Goal: Transaction & Acquisition: Purchase product/service

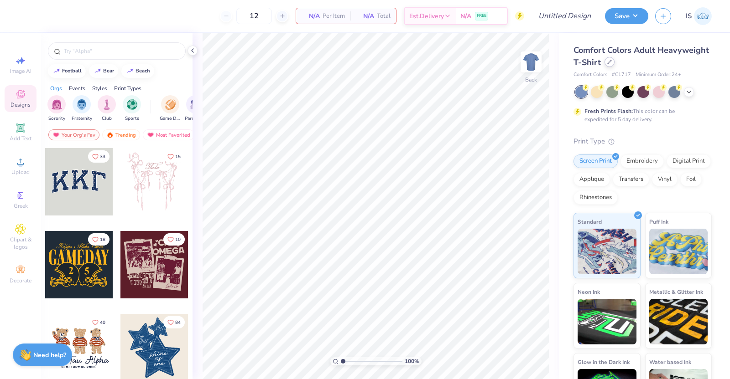
click at [614, 65] on div at bounding box center [609, 62] width 10 height 10
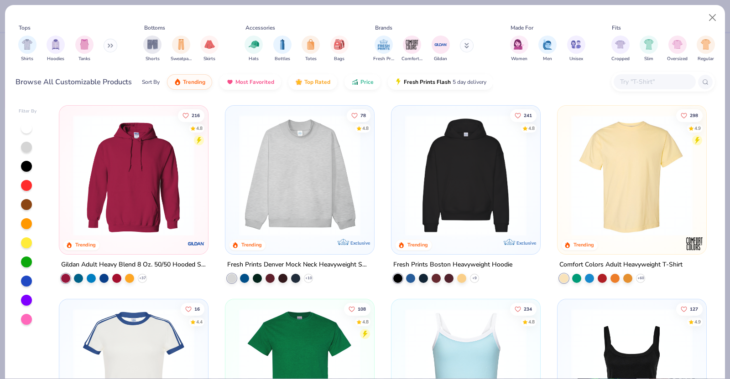
click at [637, 88] on div at bounding box center [654, 81] width 82 height 15
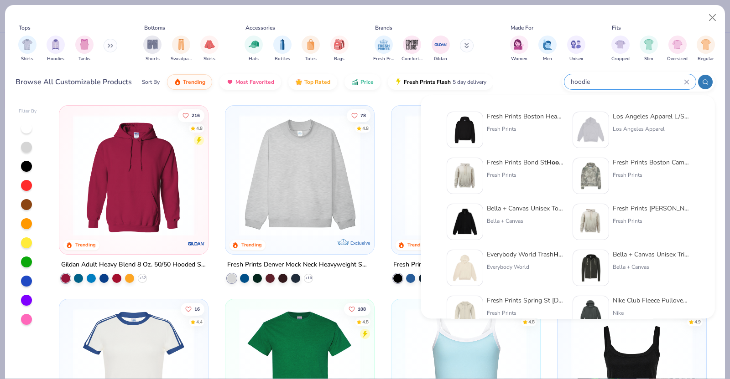
type input "hoodie"
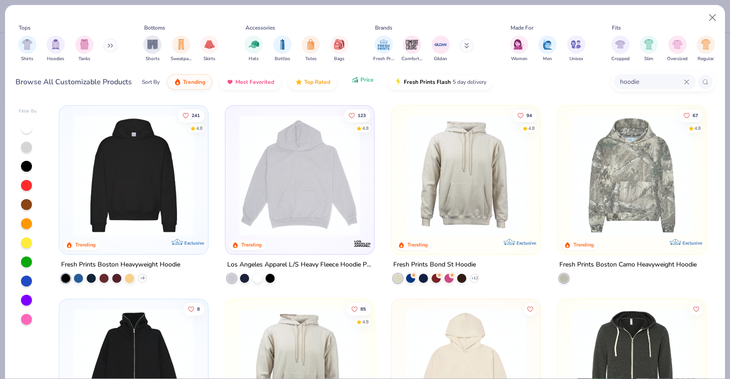
click at [348, 85] on button "Price" at bounding box center [362, 80] width 36 height 16
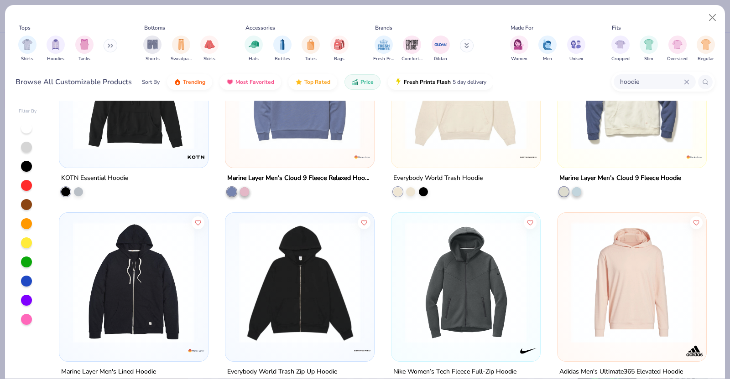
scroll to position [2220, 0]
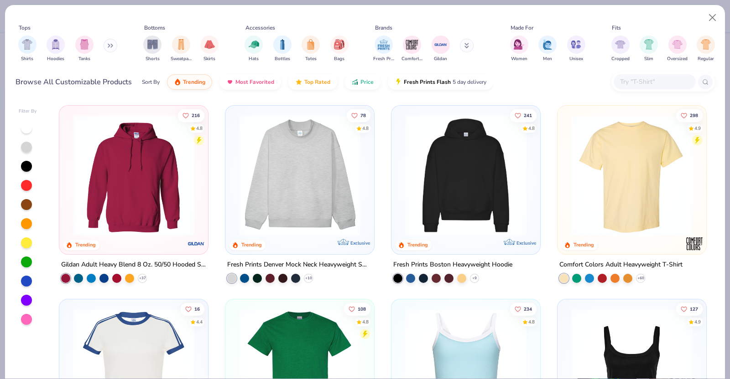
click at [635, 74] on div at bounding box center [663, 82] width 104 height 20
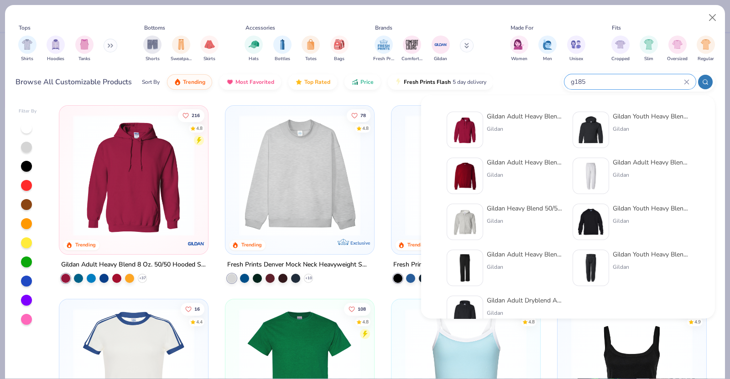
type input "g185"
click at [509, 112] on div "Gildan Adult Heavy Blend 8 Oz. 50/50 Hooded Sweatshirt" at bounding box center [525, 117] width 77 height 10
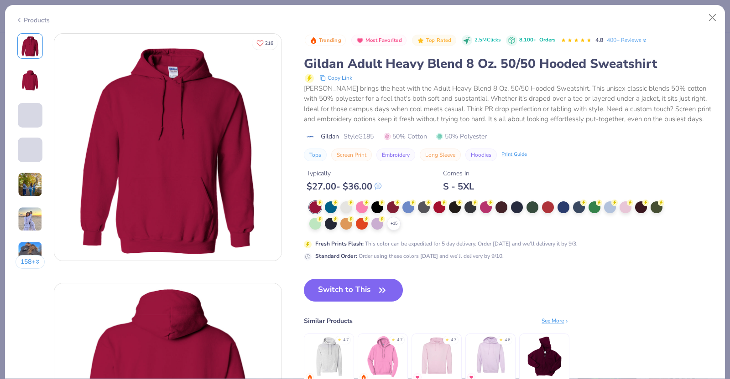
click at [339, 206] on div "+ 15" at bounding box center [488, 216] width 359 height 29
click at [342, 205] on div at bounding box center [346, 207] width 12 height 12
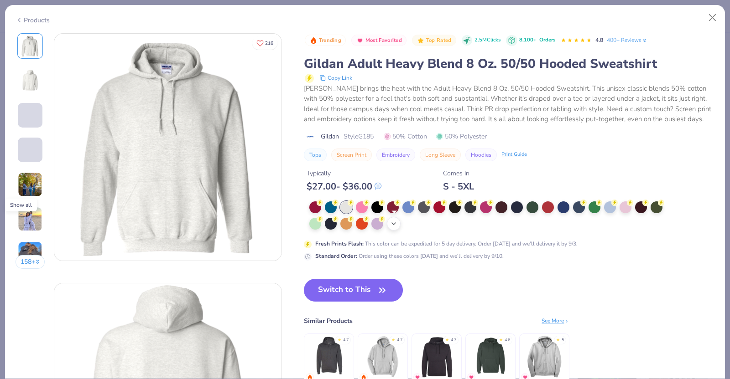
click at [399, 224] on div "+ 15" at bounding box center [394, 224] width 14 height 14
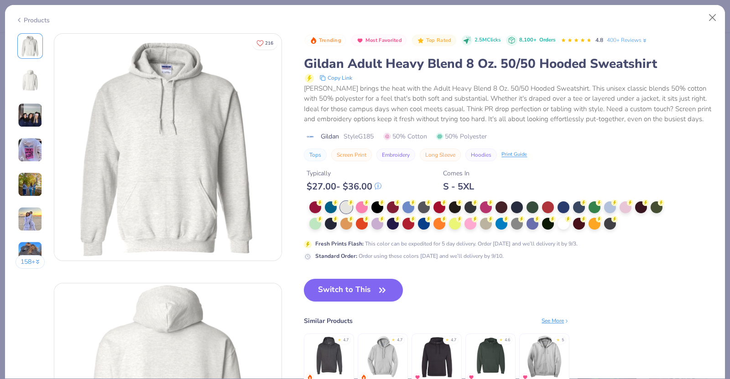
click at [31, 158] on img at bounding box center [30, 150] width 25 height 25
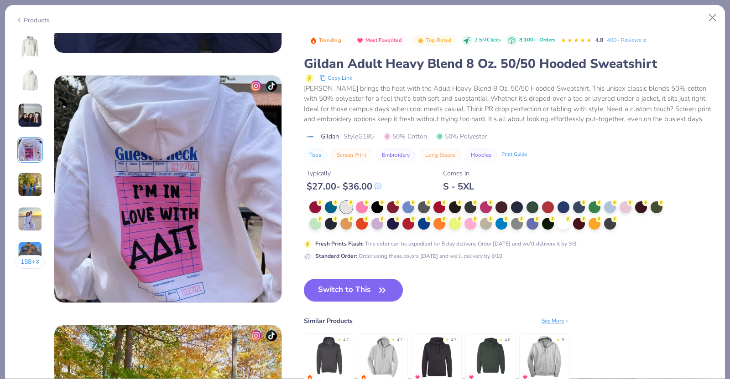
scroll to position [750, 0]
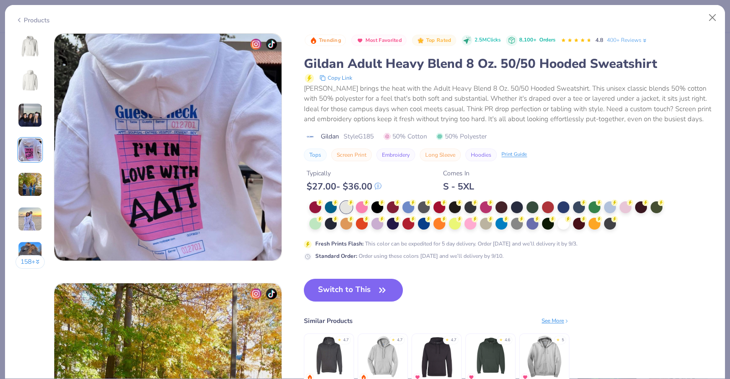
click at [34, 187] on img at bounding box center [30, 184] width 25 height 25
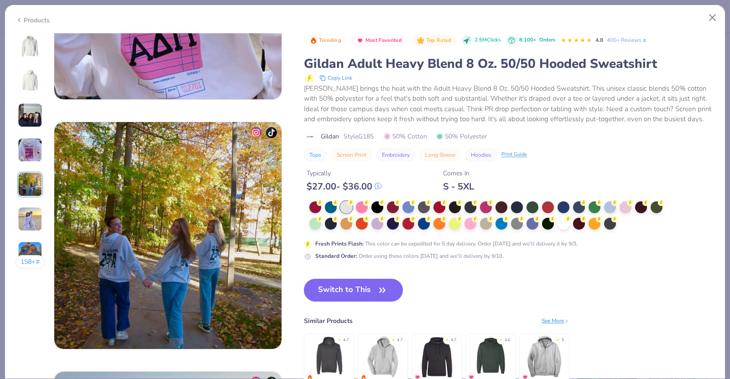
scroll to position [999, 0]
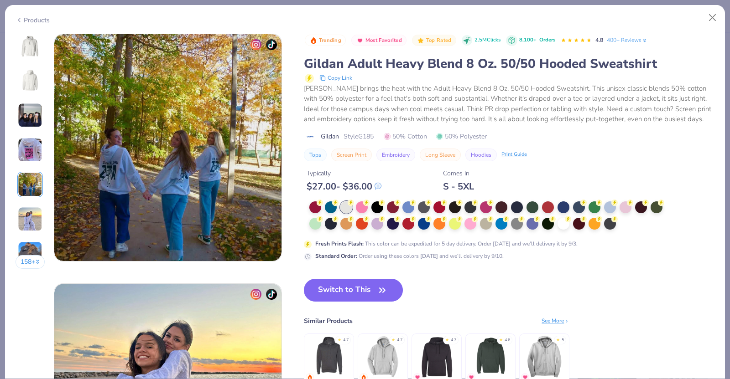
click at [39, 211] on img at bounding box center [30, 219] width 25 height 25
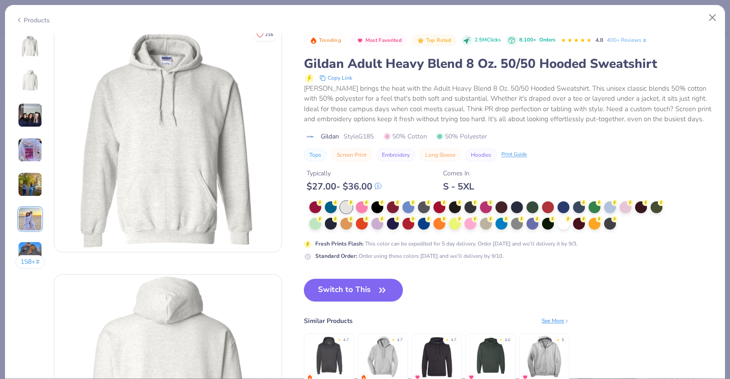
scroll to position [0, 0]
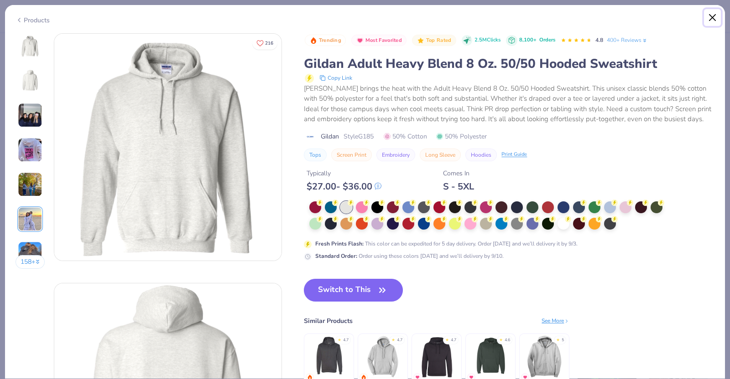
click at [713, 21] on button "Close" at bounding box center [712, 17] width 17 height 17
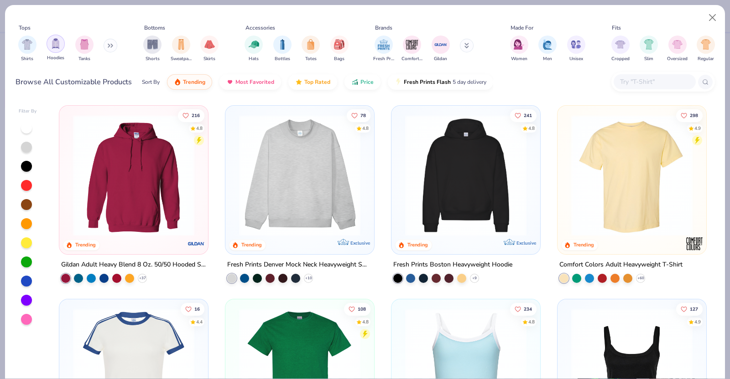
click at [55, 47] on img "filter for Hoodies" at bounding box center [56, 43] width 10 height 10
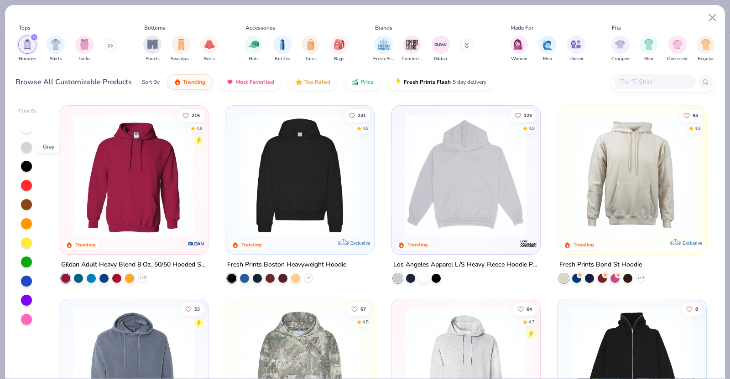
click at [28, 145] on div at bounding box center [26, 147] width 11 height 11
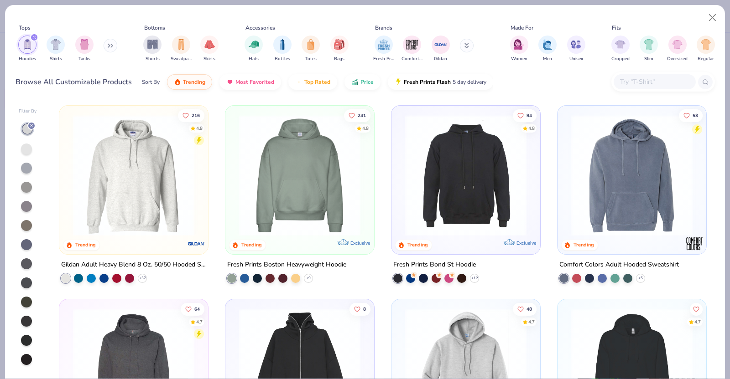
click at [22, 142] on div at bounding box center [28, 244] width 18 height 244
click at [27, 163] on div at bounding box center [26, 168] width 11 height 11
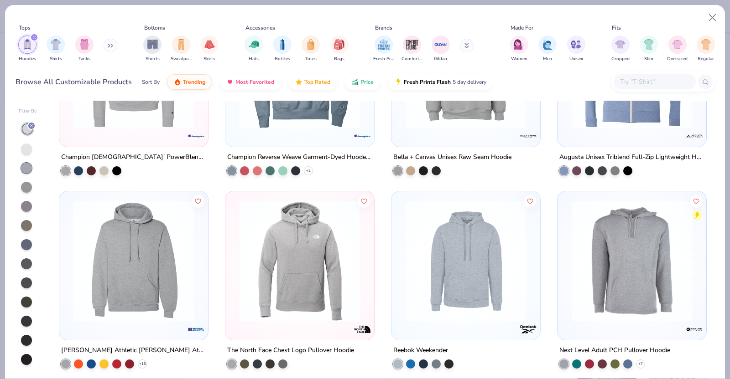
scroll to position [523, 0]
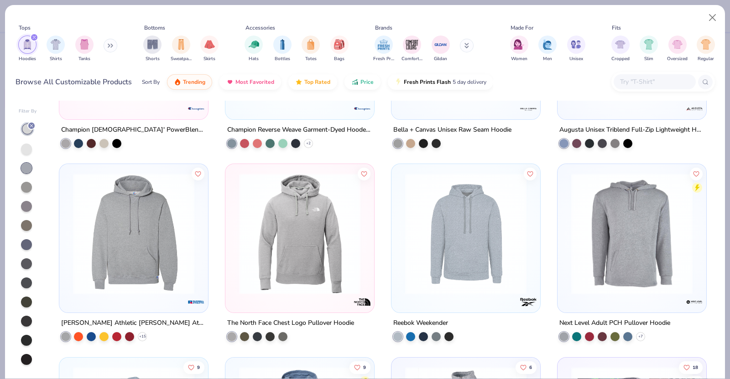
click at [127, 257] on img at bounding box center [133, 233] width 130 height 121
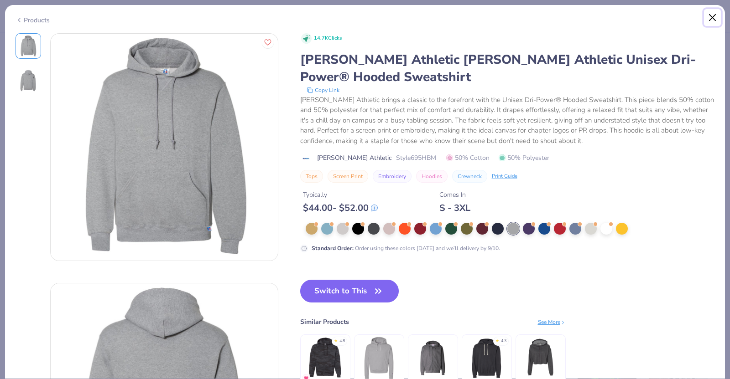
click at [711, 11] on button "Close" at bounding box center [712, 17] width 17 height 17
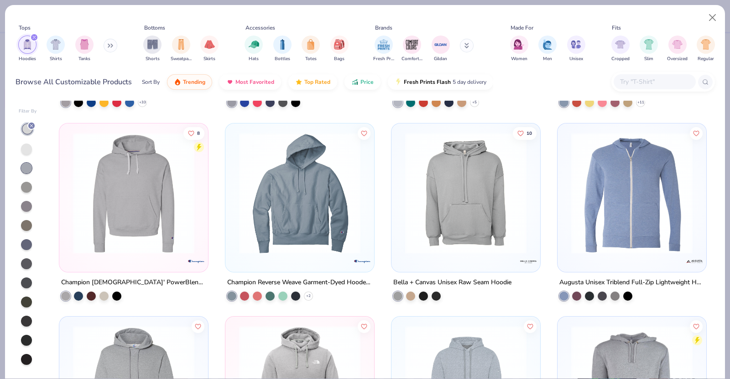
scroll to position [369, 0]
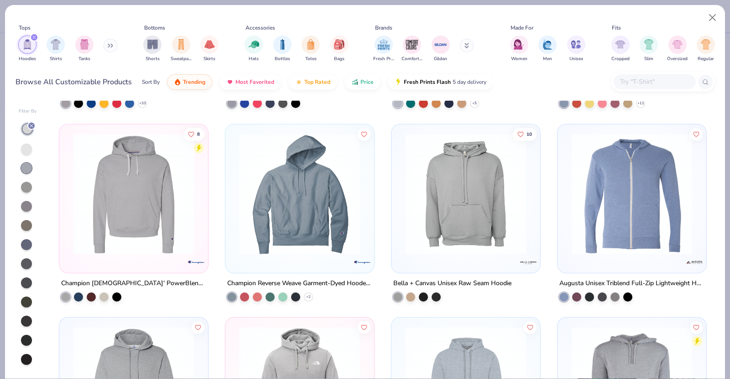
click at [451, 183] on img at bounding box center [465, 193] width 130 height 121
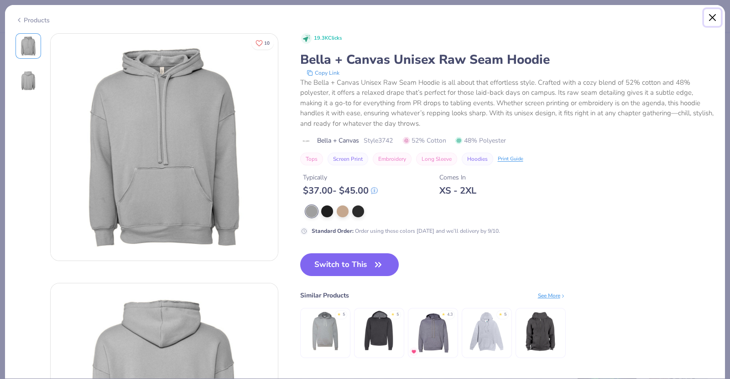
click at [706, 19] on button "Close" at bounding box center [712, 17] width 17 height 17
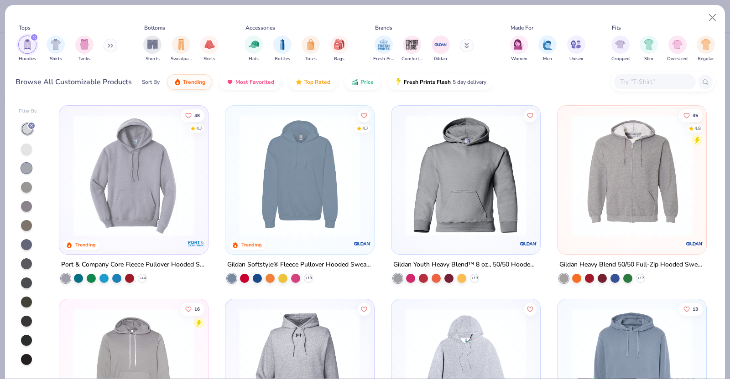
click at [132, 180] on img at bounding box center [133, 175] width 130 height 121
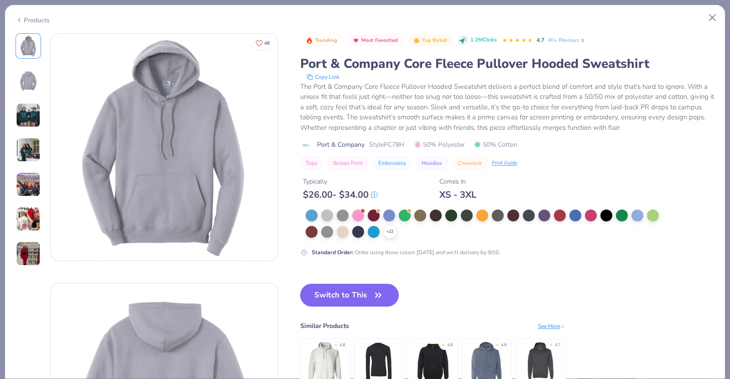
click at [20, 140] on img at bounding box center [28, 150] width 25 height 25
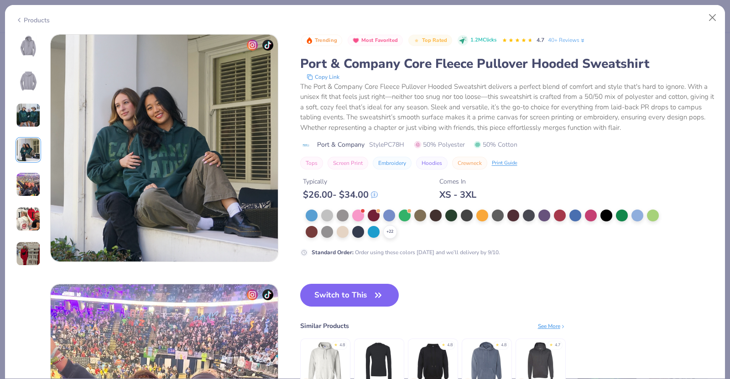
scroll to position [750, 0]
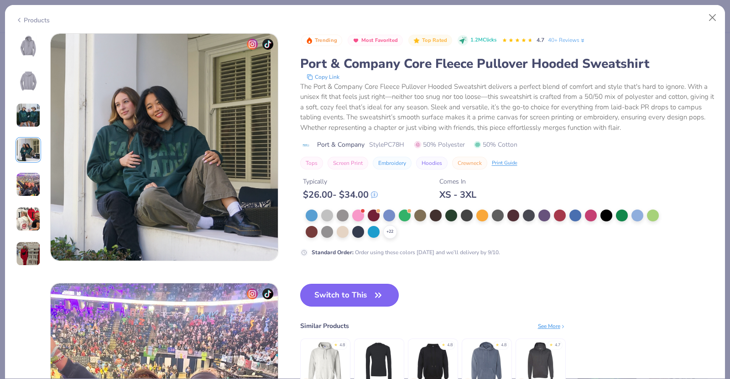
click at [329, 297] on button "Switch to This" at bounding box center [349, 295] width 99 height 23
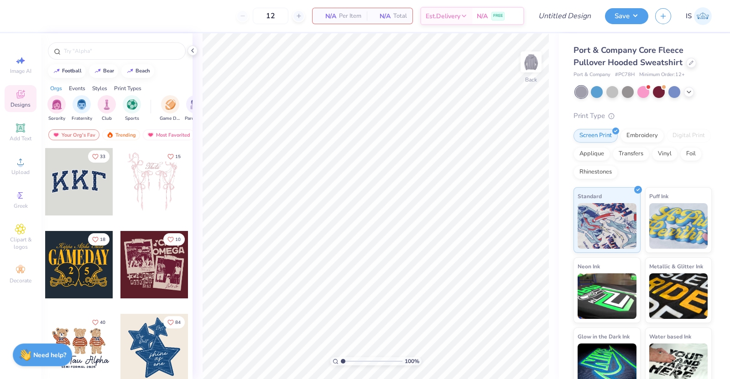
click at [187, 53] on div at bounding box center [116, 48] width 151 height 31
click at [197, 53] on div "100 % Back" at bounding box center [375, 206] width 366 height 346
click at [191, 50] on icon at bounding box center [192, 50] width 7 height 7
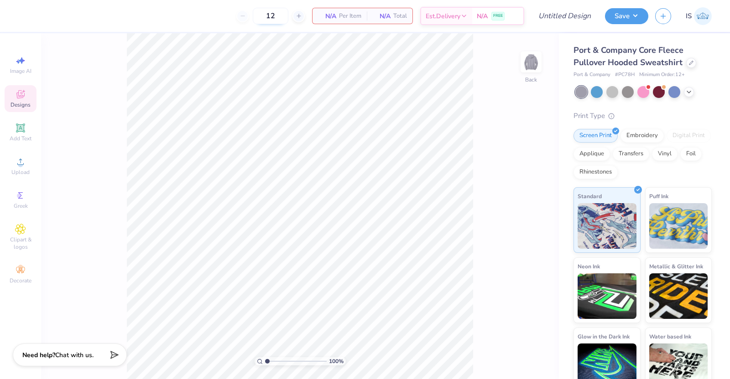
click at [274, 21] on input "12" at bounding box center [271, 16] width 36 height 16
type input "1"
type input "105"
click at [10, 155] on div "Upload" at bounding box center [21, 166] width 32 height 27
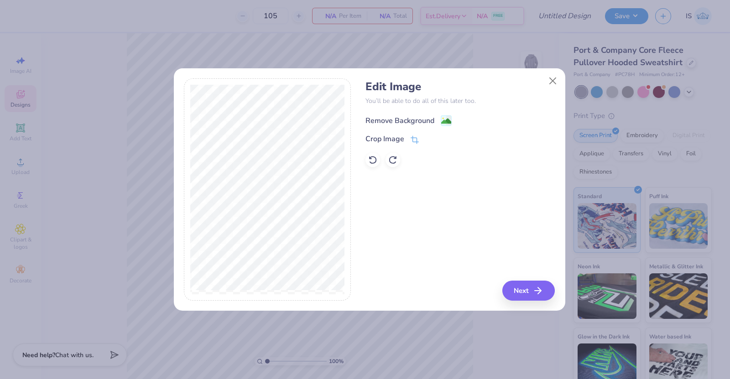
click at [422, 118] on div "Remove Background" at bounding box center [399, 120] width 69 height 11
click at [405, 140] on div "Crop Image" at bounding box center [391, 140] width 53 height 11
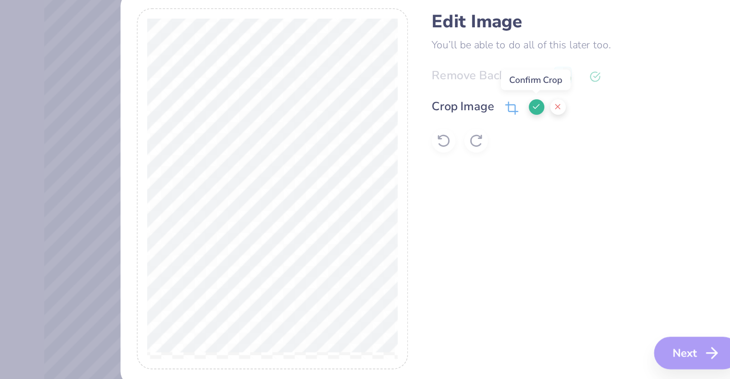
click at [430, 138] on icon at bounding box center [429, 138] width 5 height 5
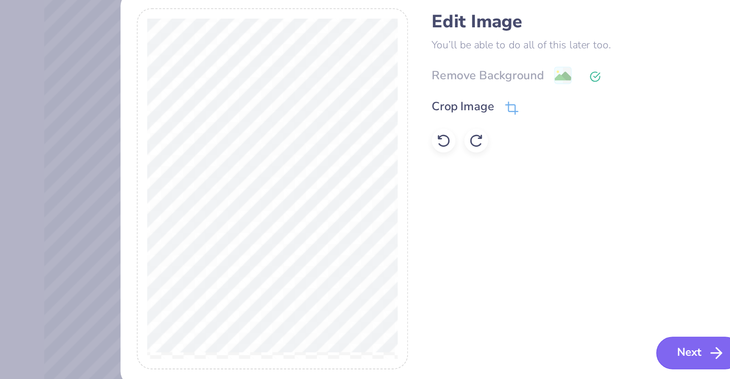
click at [521, 288] on button "Next" at bounding box center [529, 291] width 52 height 20
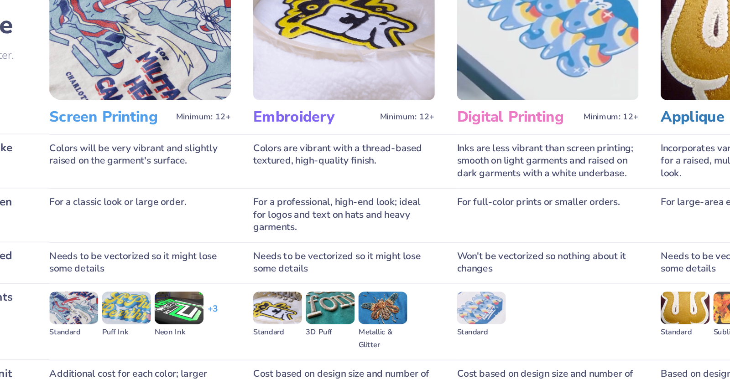
scroll to position [0, 0]
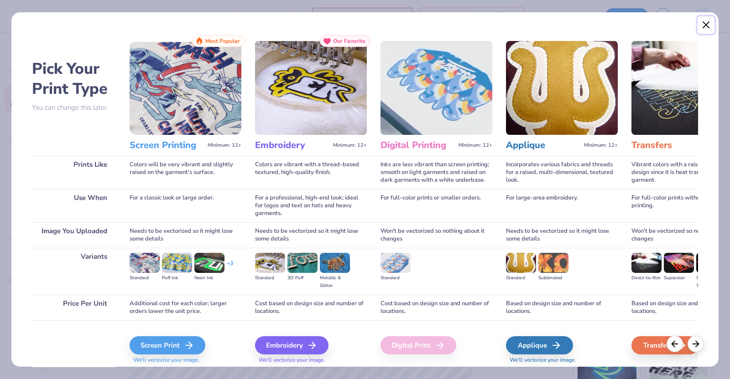
click at [710, 23] on button "Close" at bounding box center [705, 24] width 17 height 17
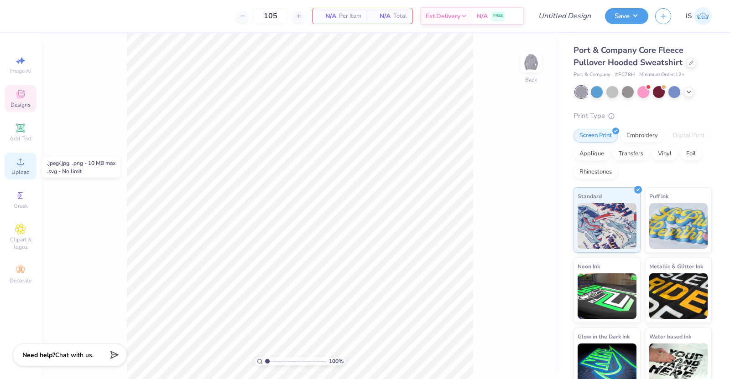
click at [15, 167] on icon at bounding box center [20, 161] width 11 height 11
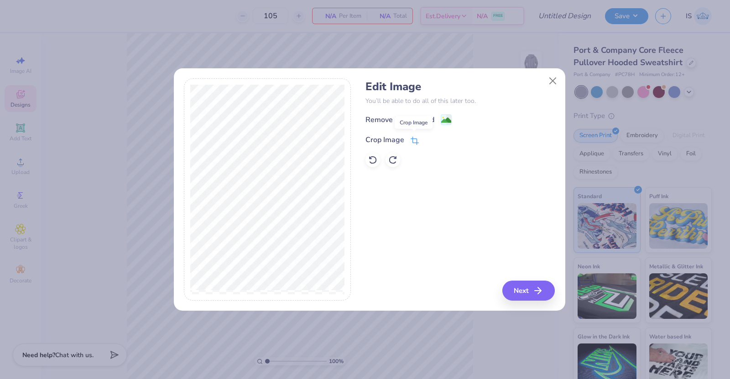
click at [413, 139] on icon at bounding box center [414, 141] width 8 height 8
click at [426, 139] on button at bounding box center [430, 140] width 10 height 10
click at [442, 119] on image at bounding box center [446, 121] width 10 height 10
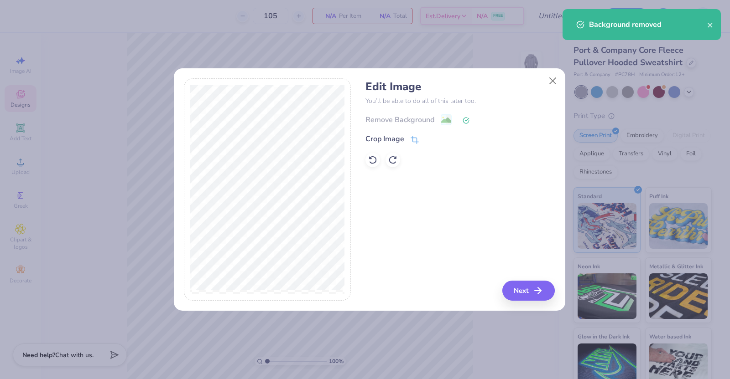
click at [551, 272] on div "Edit Image You’ll be able to do all of this later too. Remove Background Crop I…" at bounding box center [459, 189] width 189 height 223
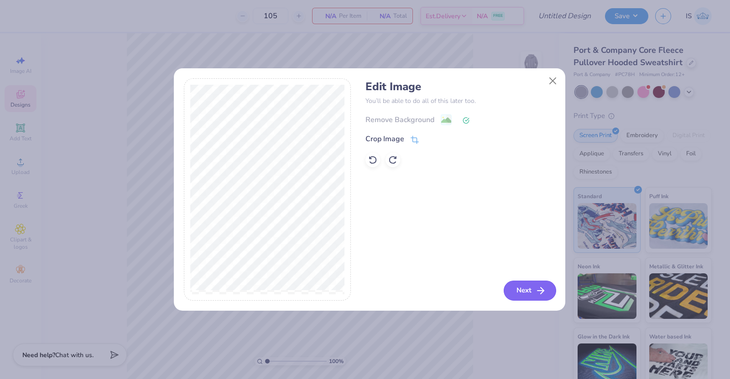
click at [540, 296] on icon "button" at bounding box center [540, 290] width 11 height 11
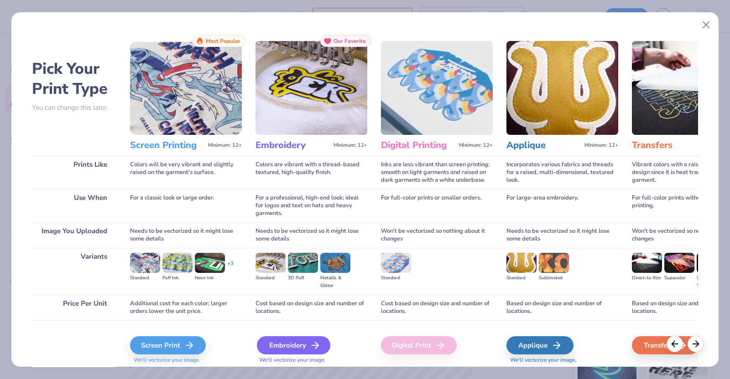
click at [291, 340] on div "Embroidery" at bounding box center [293, 346] width 73 height 18
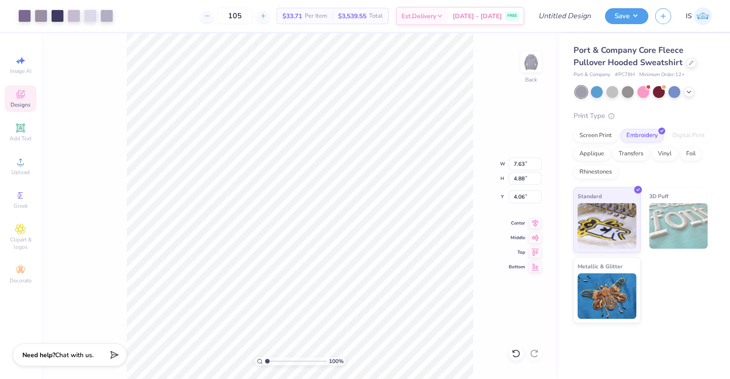
type input "8.54"
type input "5.46"
type input "3.48"
type input "9.43"
type input "6.03"
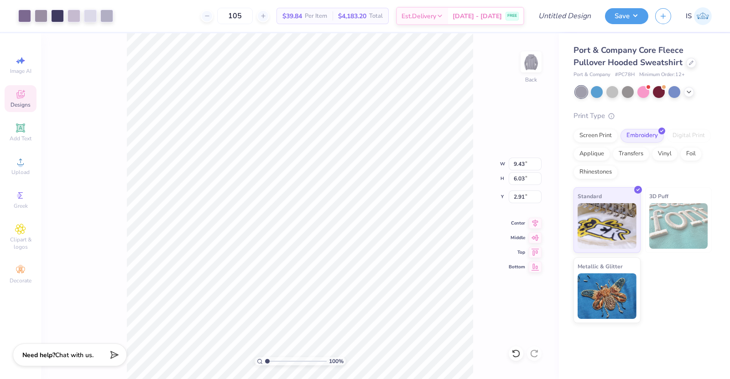
type input "3.48"
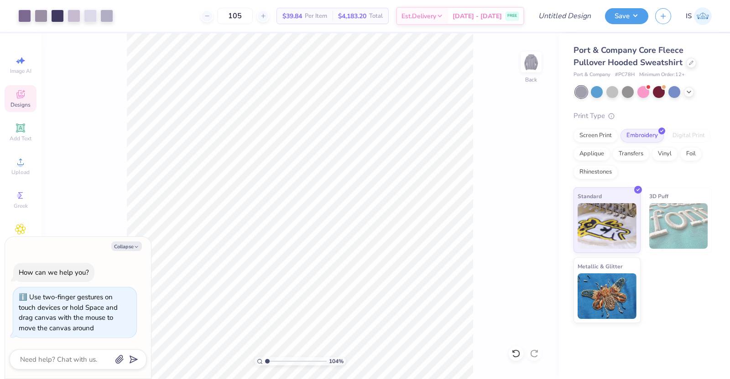
type input "1"
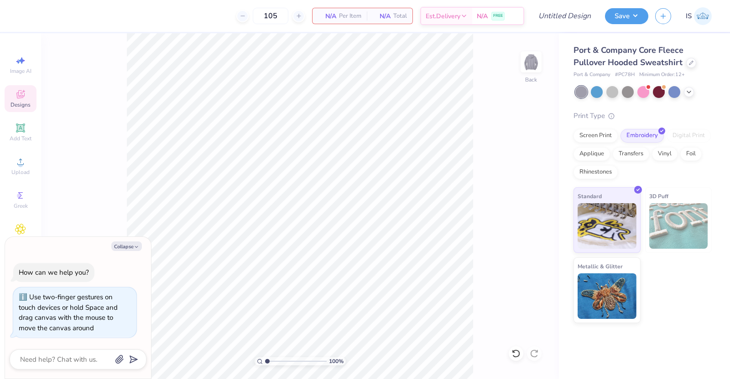
click at [640, 83] on div "Port & Company Core Fleece Pullover Hooded Sweatshirt Port & Company # PC78H Mi…" at bounding box center [642, 183] width 138 height 279
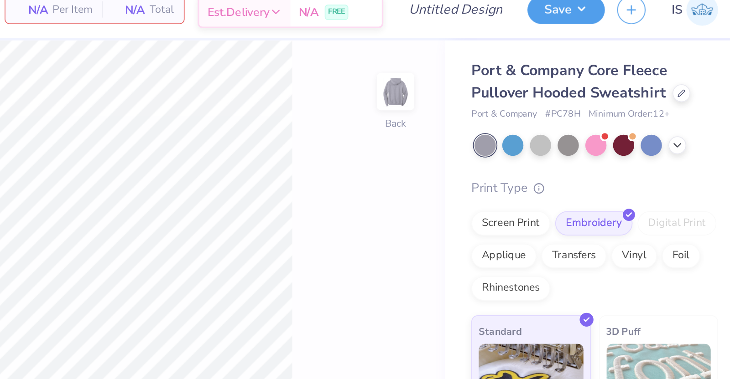
type textarea "x"
